Goal: Find specific page/section: Find specific page/section

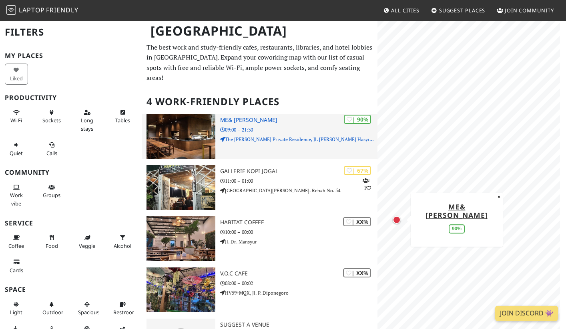
click at [252, 126] on p "09:00 – 21:30" at bounding box center [298, 130] width 157 height 8
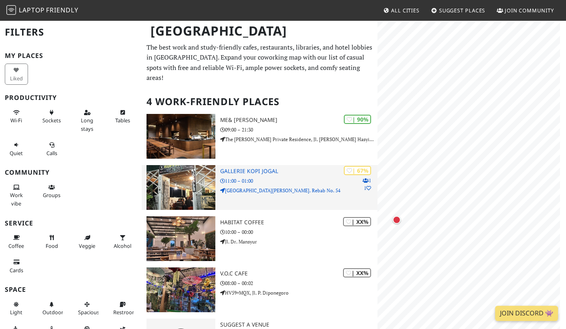
click at [304, 168] on h3 "Gallerie Kopi Jogal" at bounding box center [298, 171] width 157 height 7
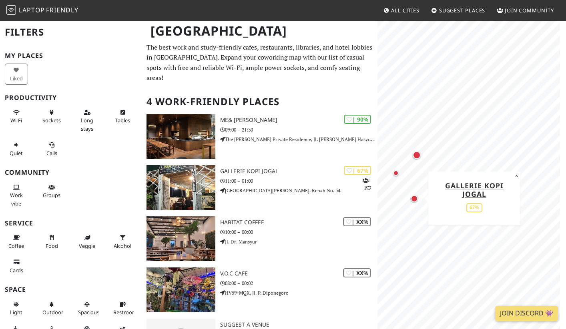
click at [414, 201] on div "Map marker" at bounding box center [414, 198] width 7 height 7
click at [488, 213] on div "Map marker" at bounding box center [489, 213] width 6 height 6
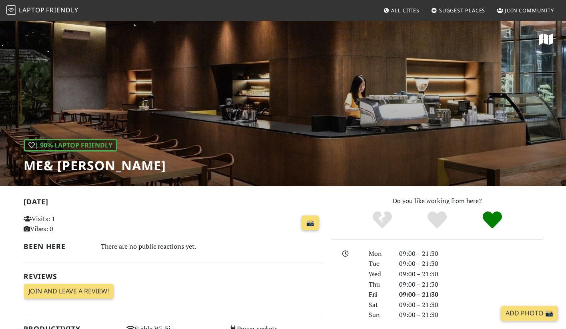
click at [286, 109] on div "| 90% Laptop Friendly me& Wahid" at bounding box center [283, 103] width 566 height 167
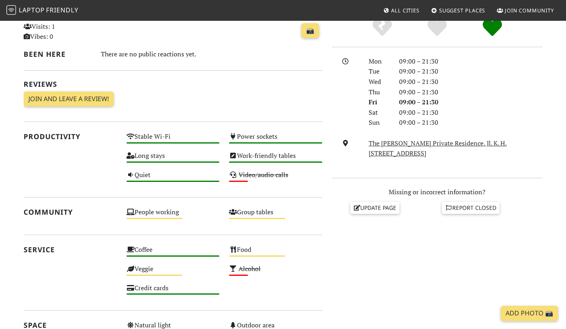
scroll to position [221, 0]
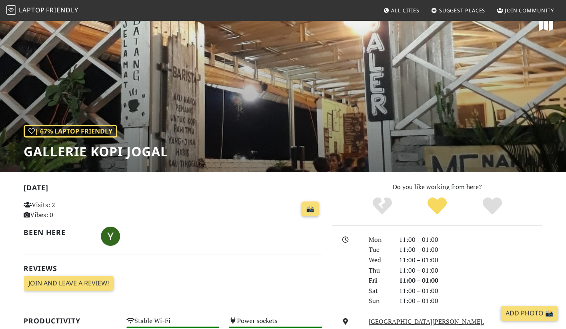
scroll to position [12, 0]
